Goal: Information Seeking & Learning: Check status

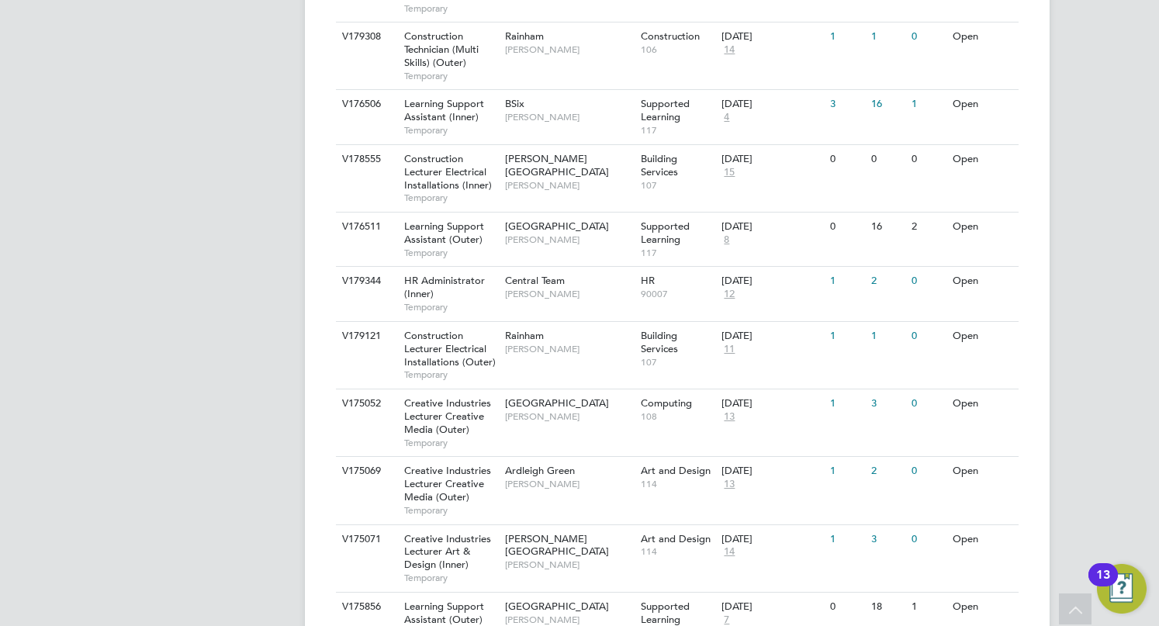
scroll to position [1086, 0]
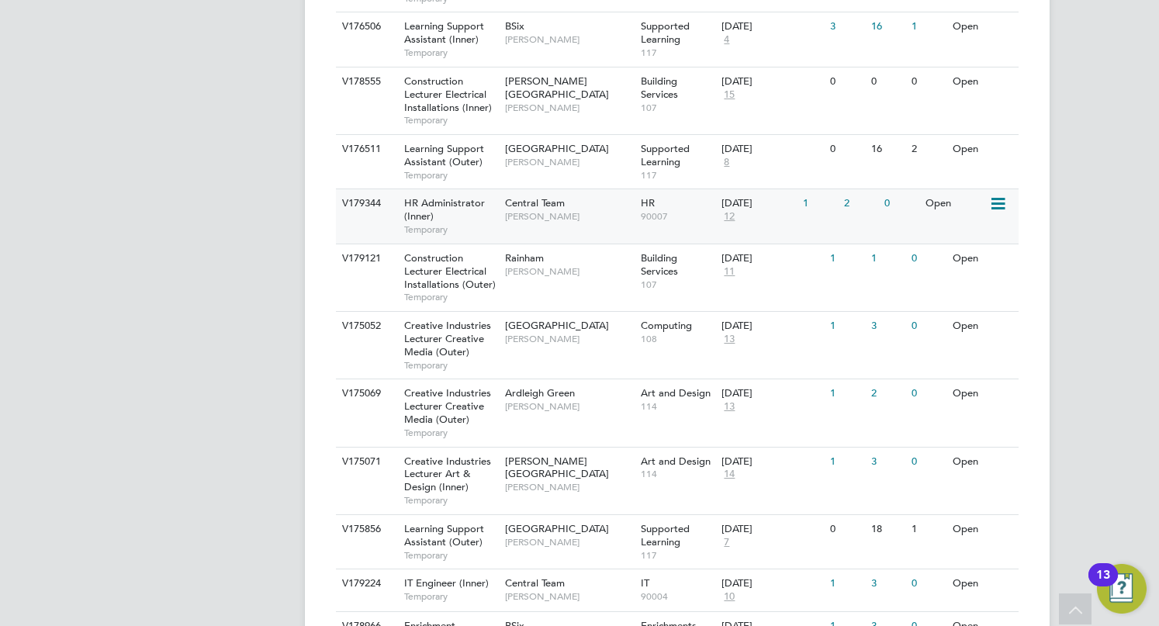
click at [556, 202] on span "Central Team" at bounding box center [535, 202] width 60 height 13
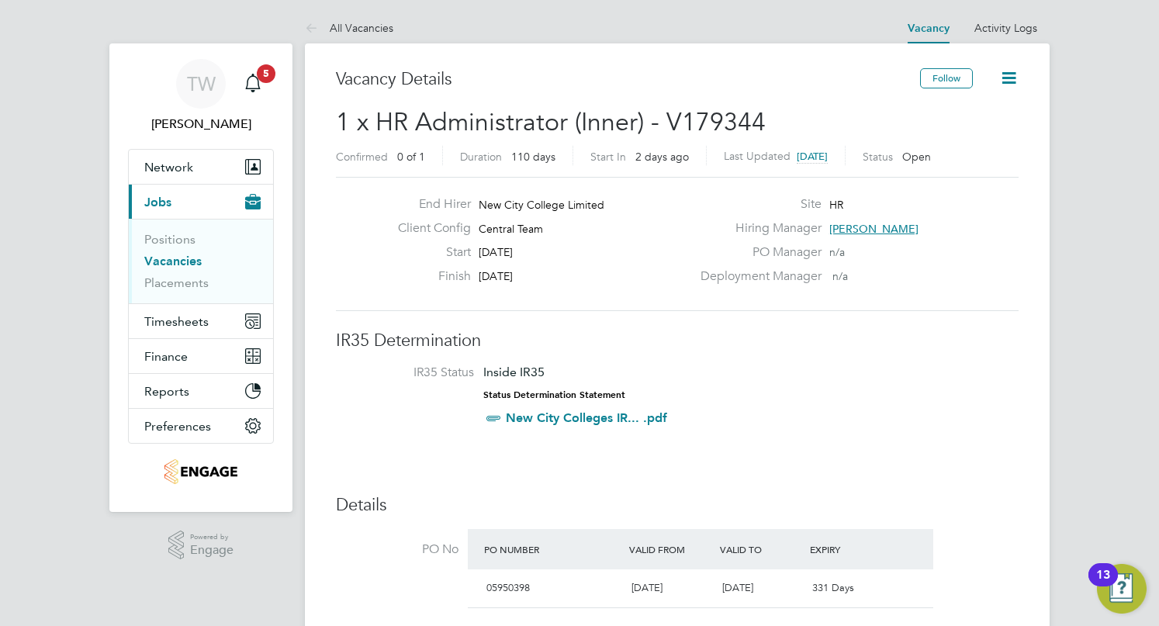
scroll to position [78, 0]
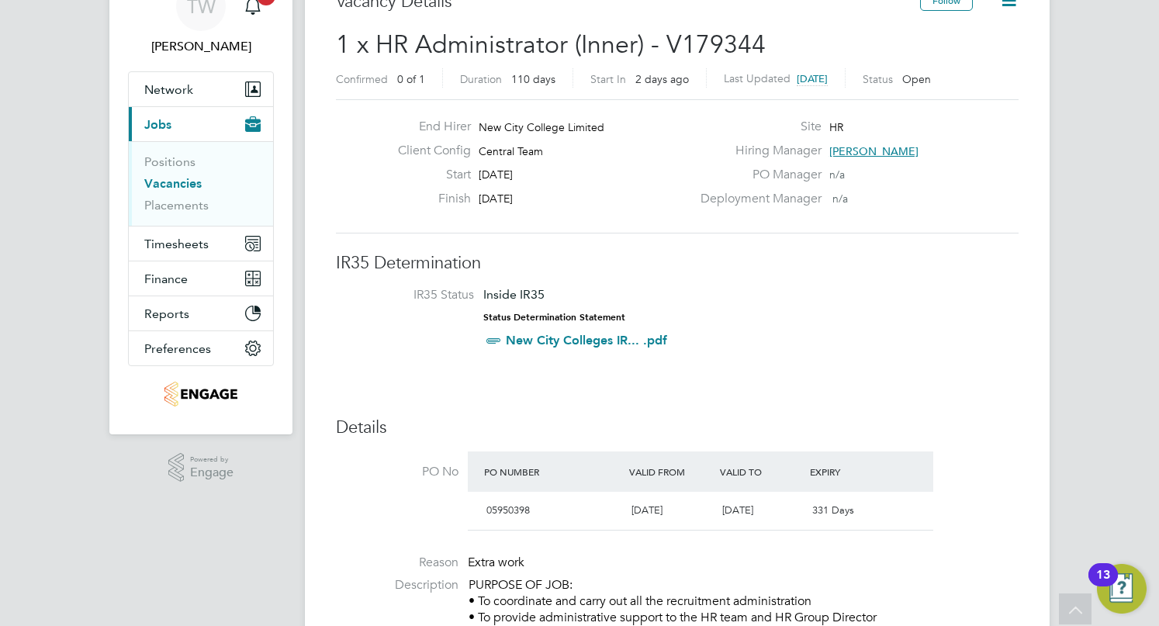
drag, startPoint x: 1100, startPoint y: 150, endPoint x: 1091, endPoint y: 165, distance: 18.1
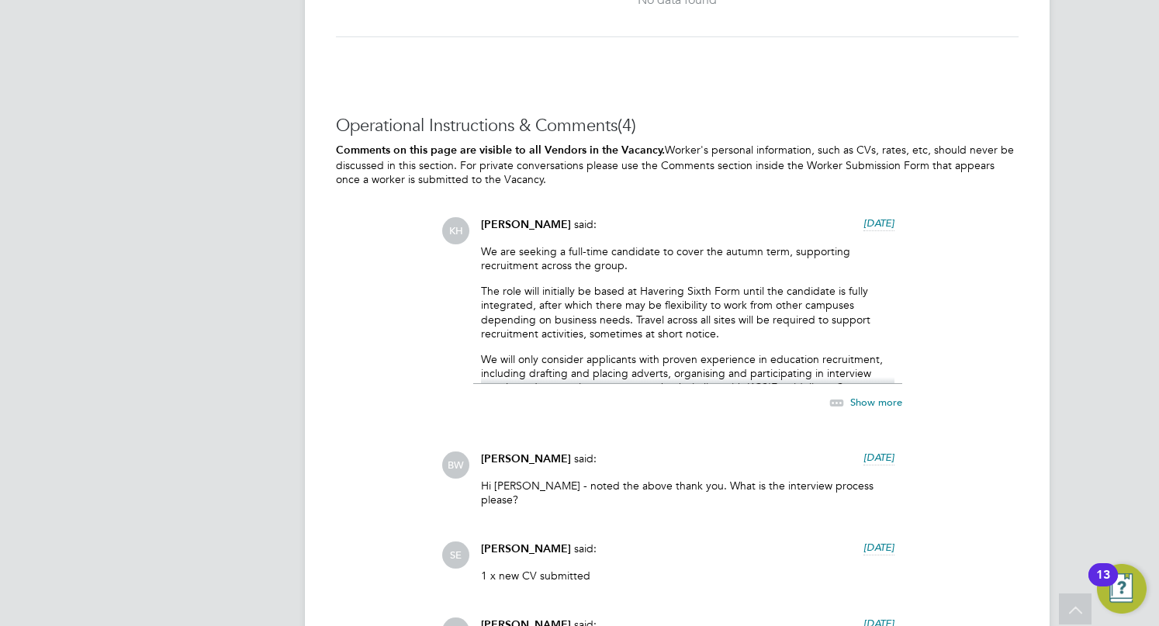
scroll to position [2951, 0]
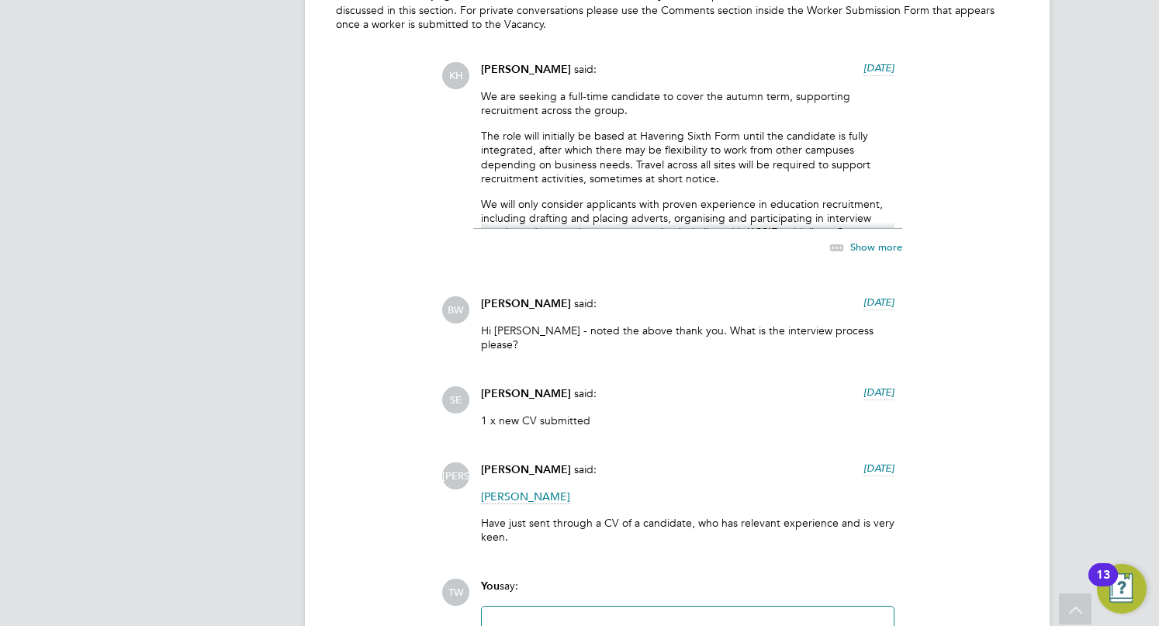
click at [858, 238] on div "Show more" at bounding box center [849, 247] width 106 height 19
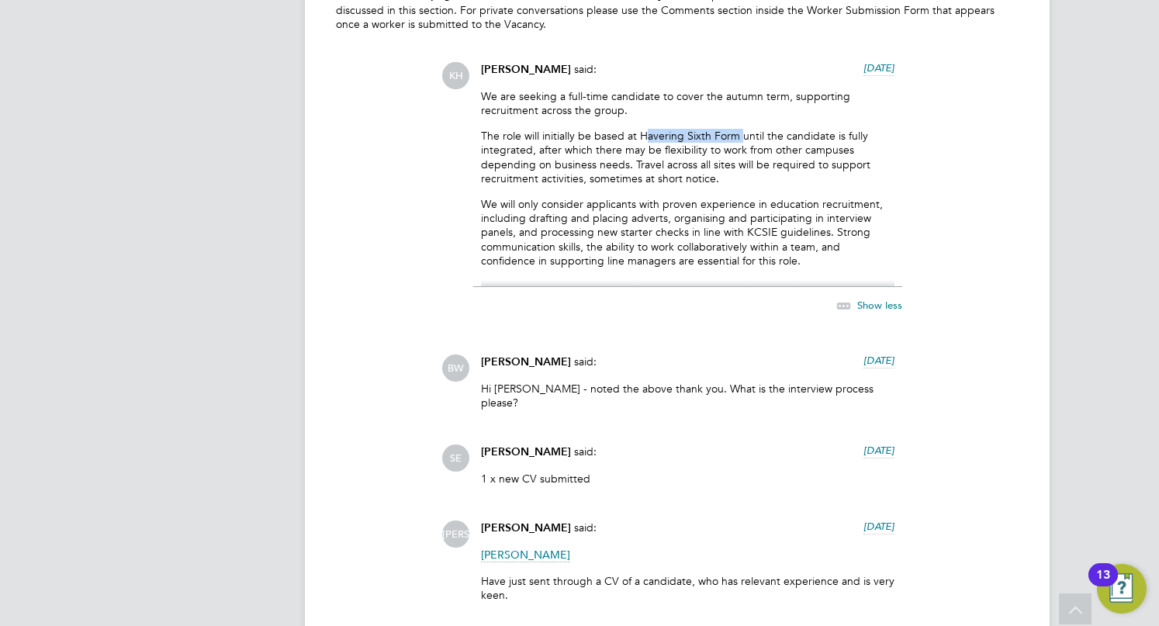
drag, startPoint x: 645, startPoint y: 133, endPoint x: 742, endPoint y: 130, distance: 96.2
click at [742, 130] on p "The role will initially be based at Havering Sixth Form until the candidate is …" at bounding box center [687, 157] width 413 height 57
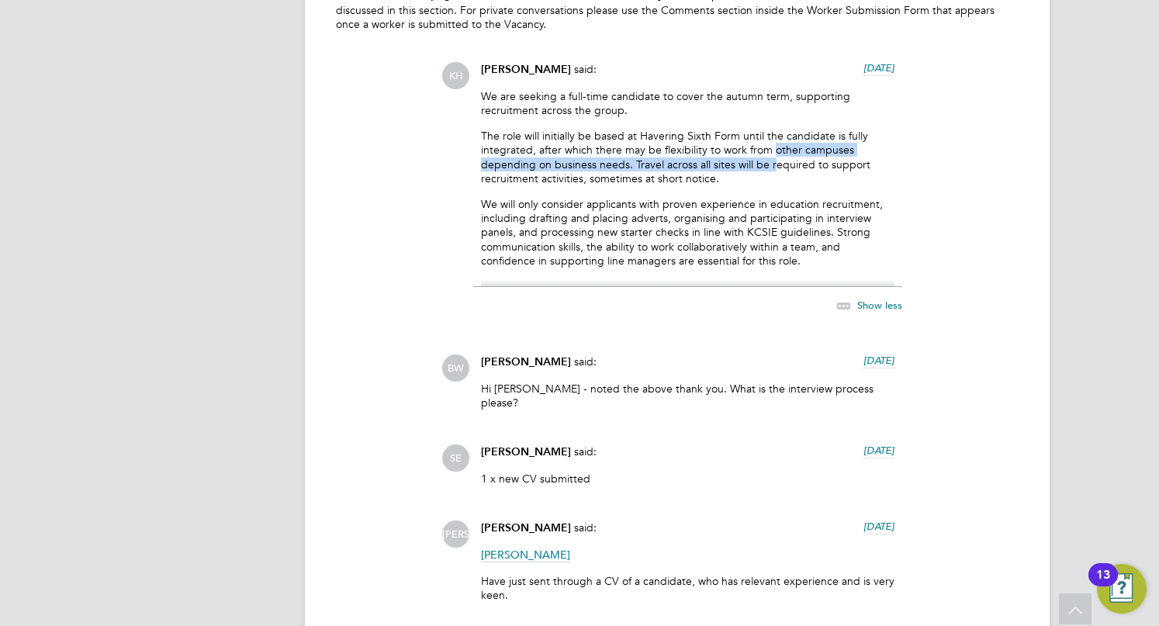
click at [774, 156] on p "The role will initially be based at Havering Sixth Form until the candidate is …" at bounding box center [687, 157] width 413 height 57
drag, startPoint x: 716, startPoint y: 179, endPoint x: 670, endPoint y: 175, distance: 45.9
click at [714, 179] on p "The role will initially be based at Havering Sixth Form until the candidate is …" at bounding box center [687, 157] width 413 height 57
click at [636, 170] on p "The role will initially be based at Havering Sixth Form until the candidate is …" at bounding box center [687, 157] width 413 height 57
click at [758, 179] on p "The role will initially be based at Havering Sixth Form until the candidate is …" at bounding box center [687, 157] width 413 height 57
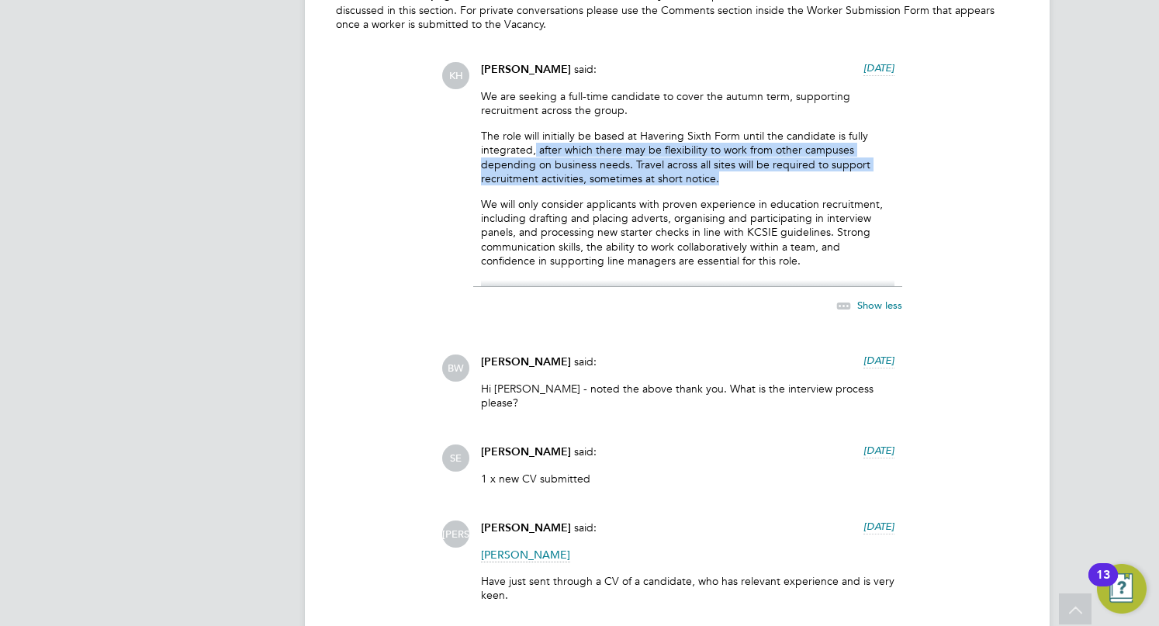
drag, startPoint x: 737, startPoint y: 173, endPoint x: 625, endPoint y: 157, distance: 112.8
click at [545, 154] on p "The role will initially be based at Havering Sixth Form until the candidate is …" at bounding box center [687, 157] width 413 height 57
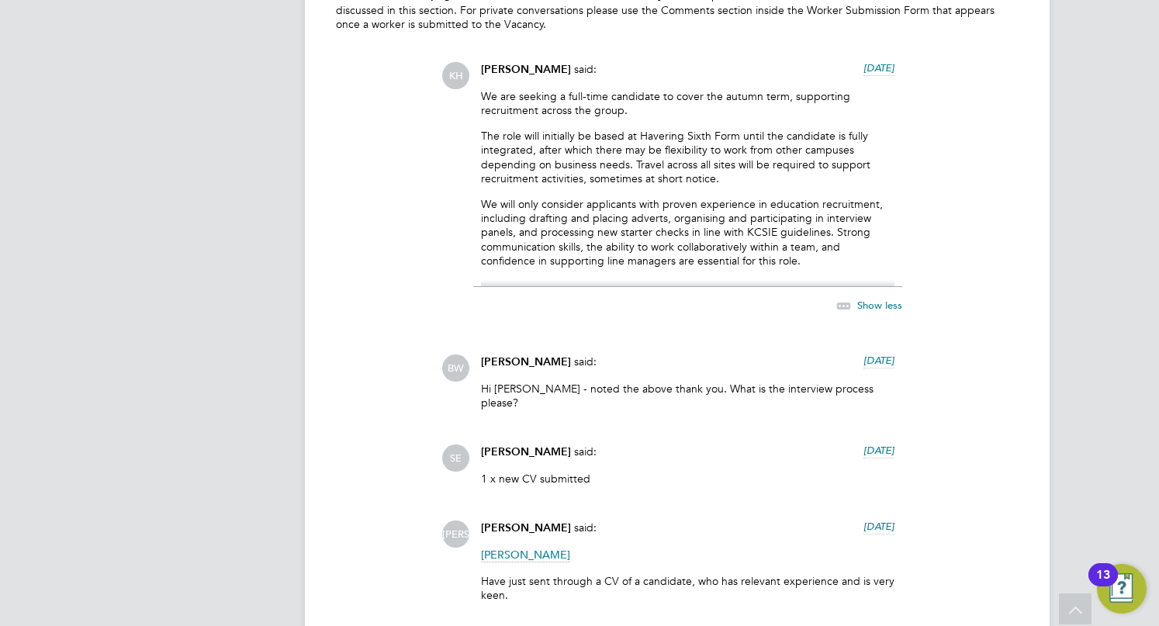
click at [702, 137] on p "The role will initially be based at Havering Sixth Form until the candidate is …" at bounding box center [687, 157] width 413 height 57
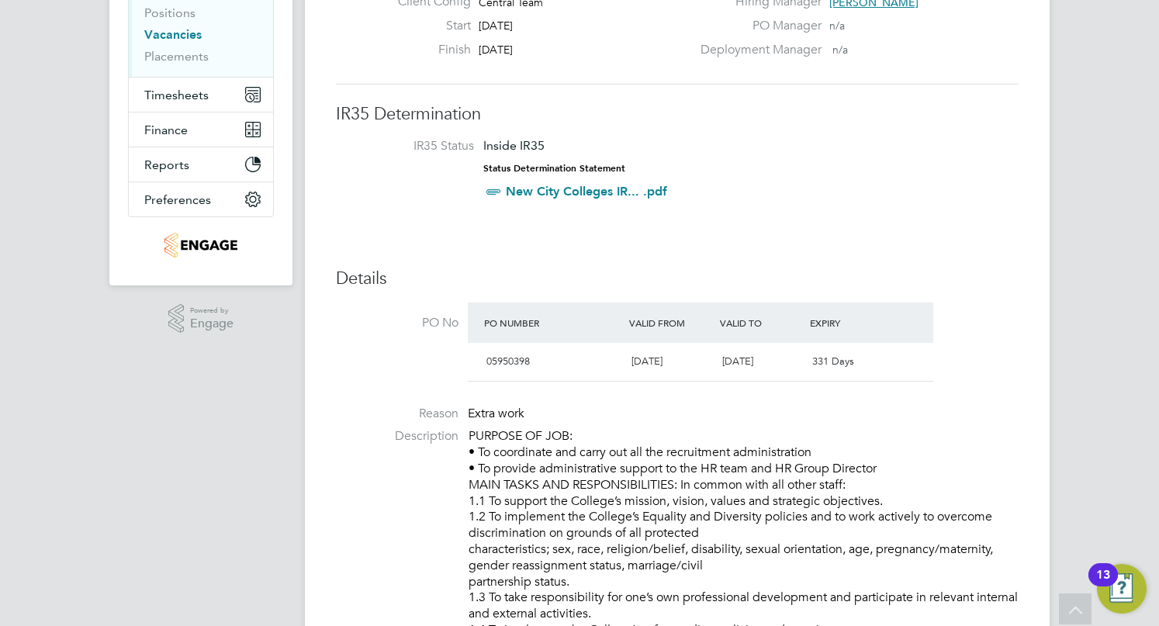
scroll to position [0, 0]
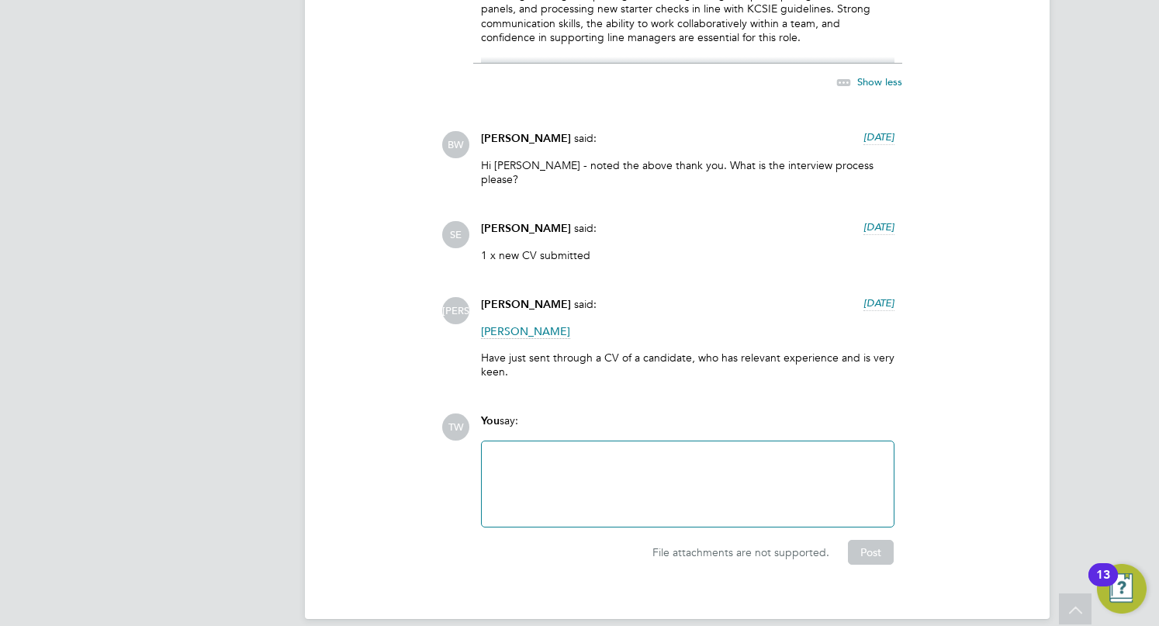
click at [678, 422] on div "You say:" at bounding box center [687, 426] width 413 height 27
click at [672, 451] on div at bounding box center [687, 484] width 393 height 67
click at [560, 248] on p "1 x new CV submitted" at bounding box center [687, 255] width 413 height 14
click at [741, 165] on p "Hi Kirsty - noted the above thank you. What is the interview process please?" at bounding box center [687, 172] width 413 height 28
click at [974, 232] on div "SE Sophia Ede said: 6 days ago 1 x new CV submitted Show more" at bounding box center [729, 247] width 577 height 53
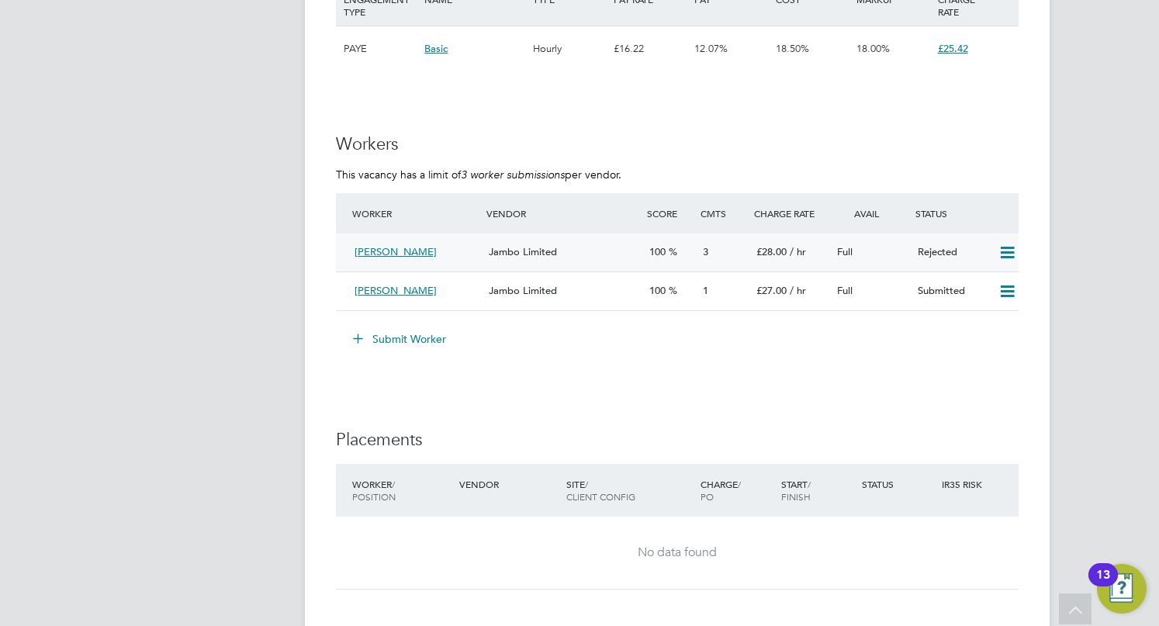
click at [555, 249] on span "Jambo Limited" at bounding box center [523, 251] width 68 height 13
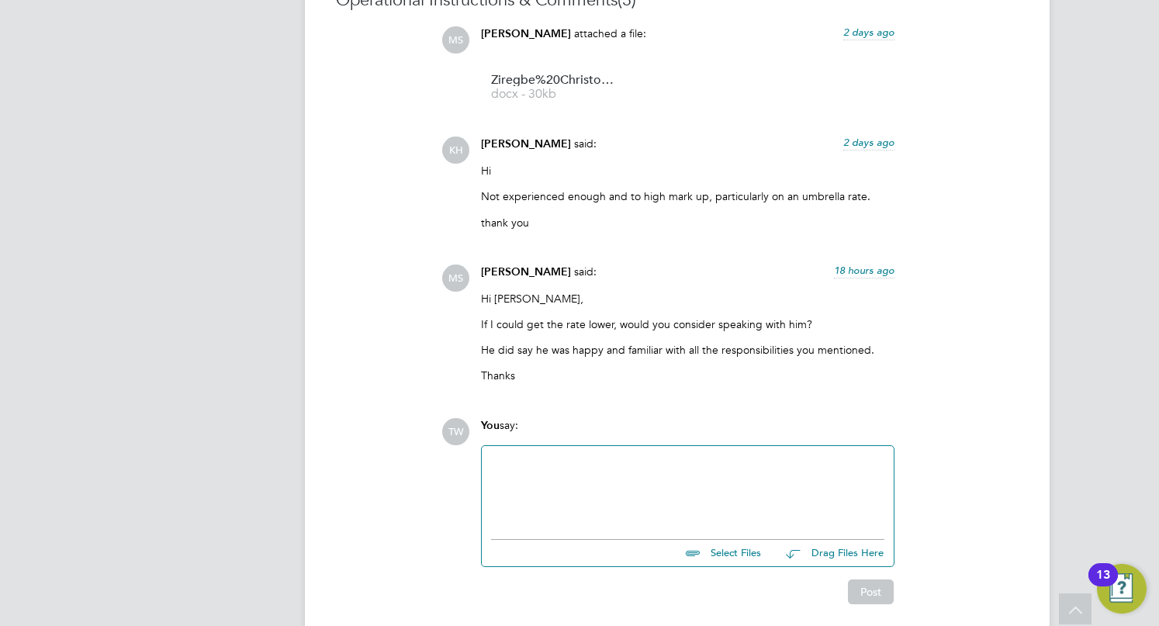
click at [538, 372] on p "Thanks" at bounding box center [687, 375] width 413 height 14
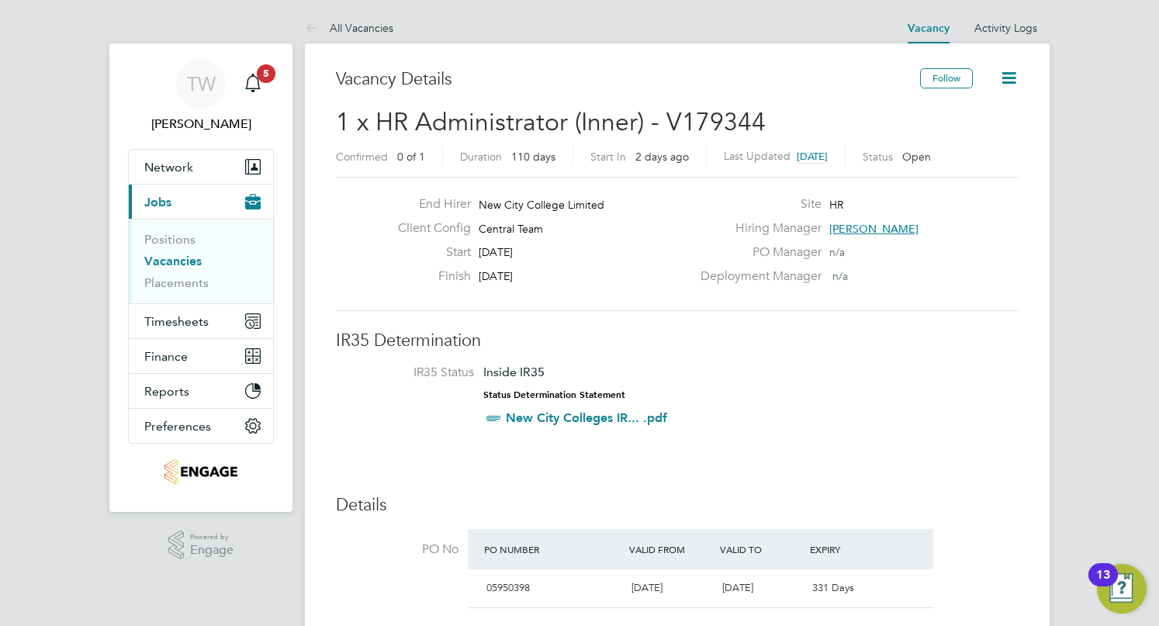
drag, startPoint x: 1086, startPoint y: 305, endPoint x: 1112, endPoint y: 142, distance: 164.9
drag, startPoint x: 943, startPoint y: 327, endPoint x: 926, endPoint y: 332, distance: 17.2
click at [270, 75] on span "5" at bounding box center [266, 73] width 19 height 19
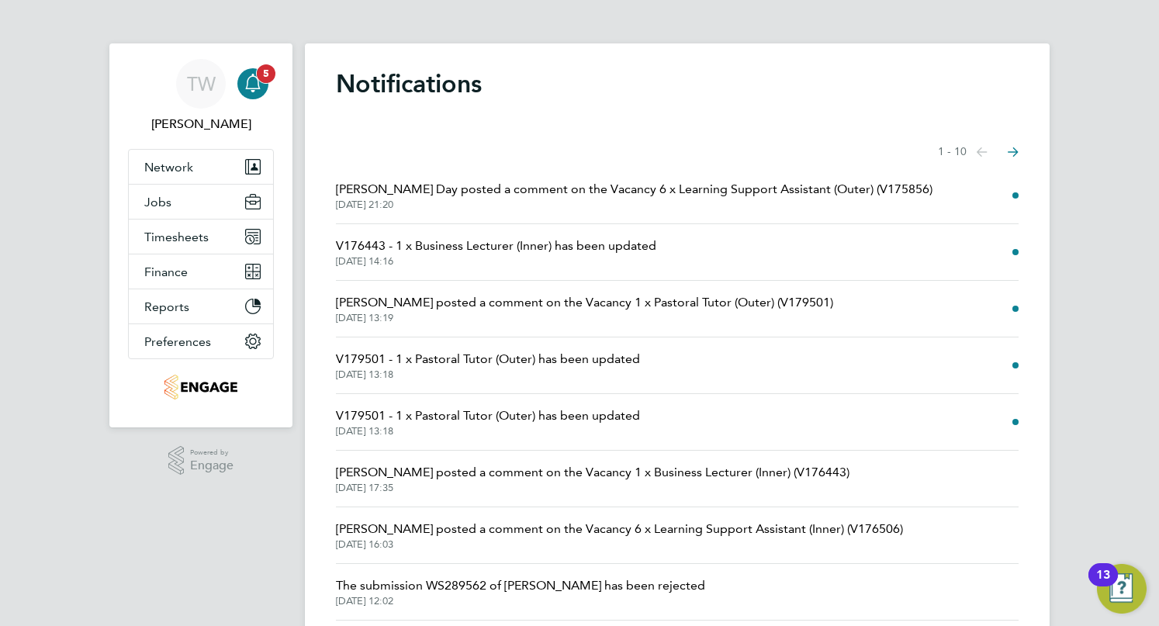
click at [262, 84] on div "Main navigation" at bounding box center [252, 83] width 31 height 31
